Goal: Browse casually: Explore the website without a specific task or goal

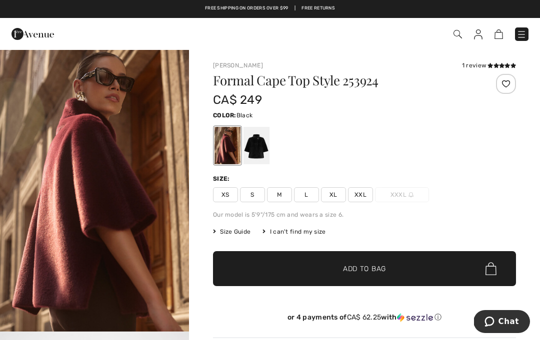
click at [252, 148] on div at bounding box center [256, 145] width 26 height 37
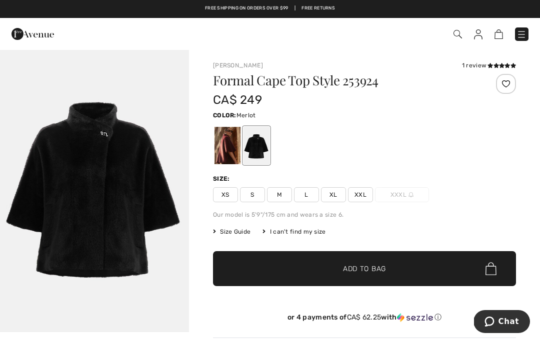
click at [222, 155] on div at bounding box center [227, 145] width 26 height 37
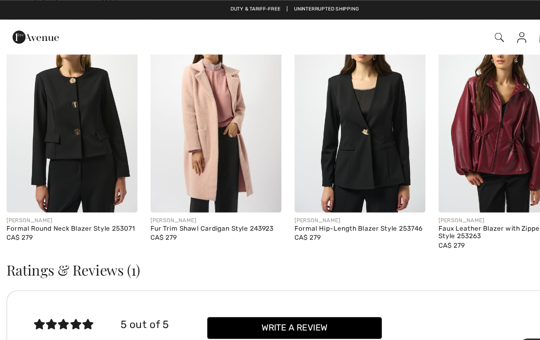
scroll to position [832, 0]
click at [457, 182] on img at bounding box center [462, 105] width 120 height 180
